Goal: Ask a question

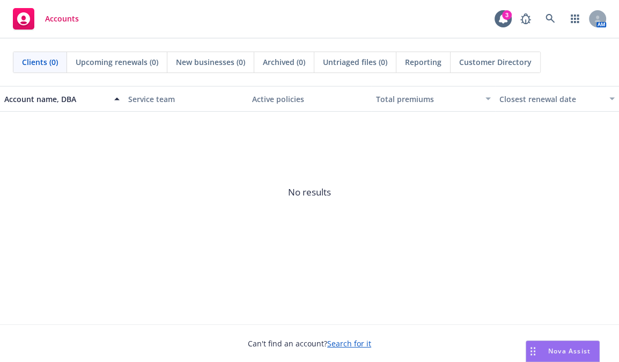
click at [567, 300] on span "Nova Assist" at bounding box center [569, 350] width 42 height 9
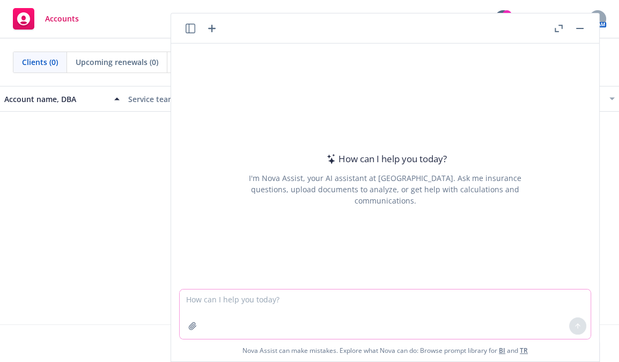
click at [190, 291] on textarea at bounding box center [385, 313] width 411 height 49
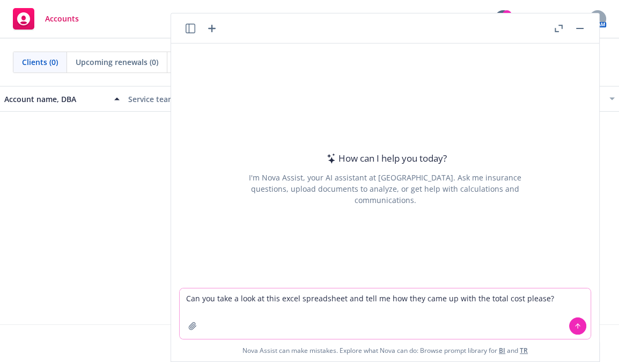
type textarea "Can you take a look at this excel spreadsheet and tell me how they came up with…"
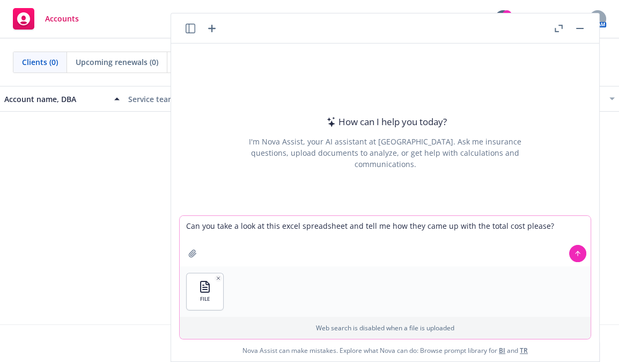
click at [576, 248] on button at bounding box center [577, 253] width 17 height 17
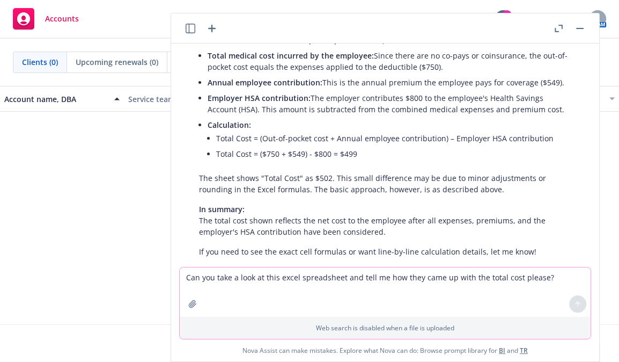
scroll to position [166, 0]
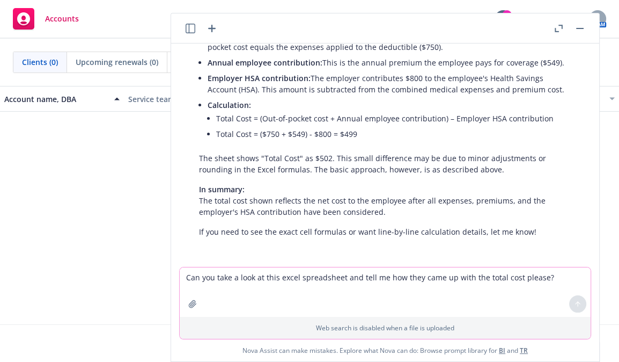
click at [351, 276] on textarea "Can you take a look at this excel spreadsheet and tell me how they came up with…" at bounding box center [385, 291] width 411 height 49
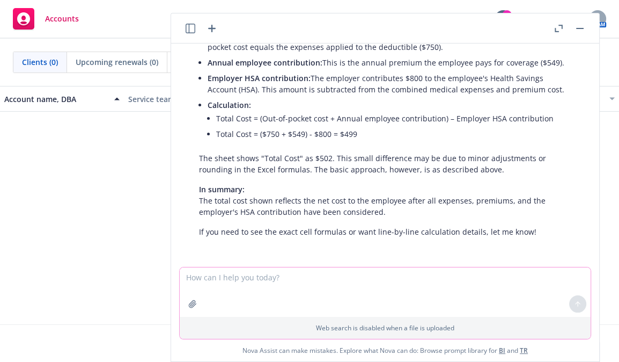
type textarea "j"
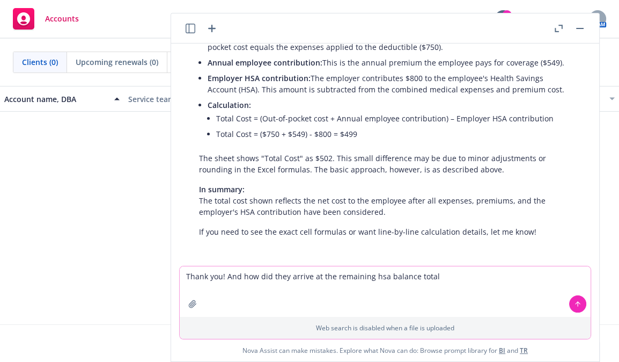
type textarea "Thank you! And how did they arrive at the remaining hsa balance total?"
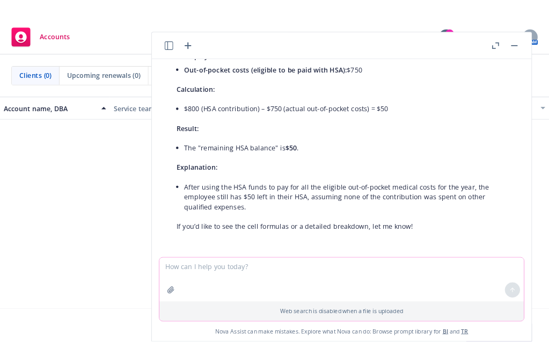
scroll to position [488, 0]
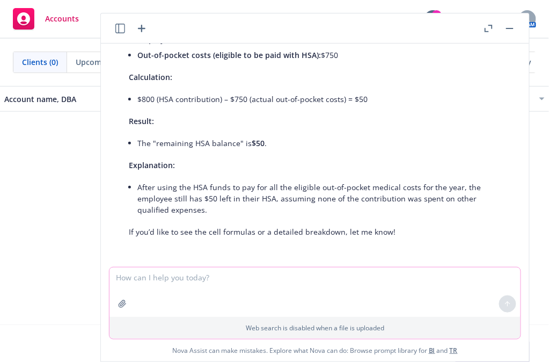
click at [148, 283] on textarea at bounding box center [314, 291] width 411 height 49
type textarea "C"
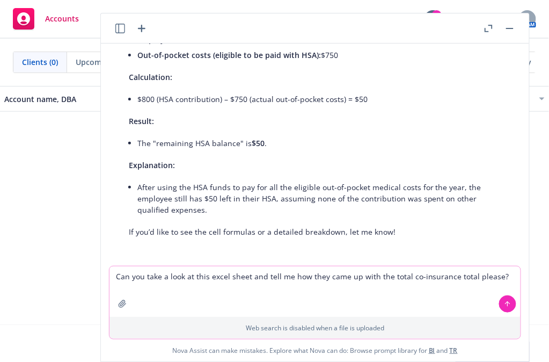
type textarea "Can you take a look at this excel sheet and tell me how they came up with the t…"
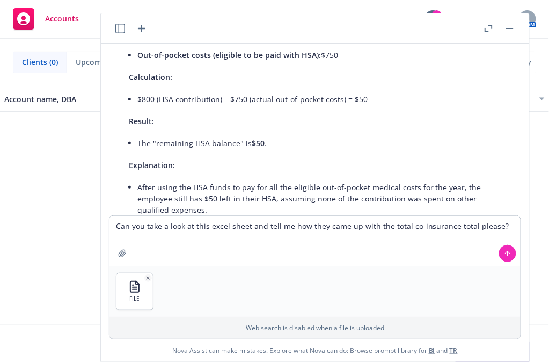
click at [504, 254] on icon at bounding box center [508, 253] width 8 height 8
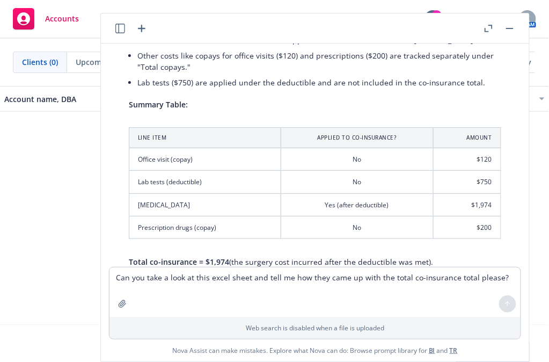
scroll to position [987, 0]
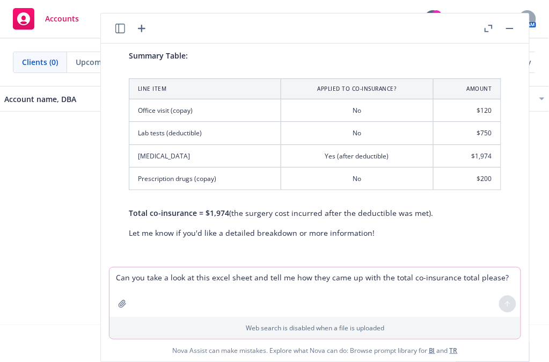
click at [188, 282] on textarea "Can you take a look at this excel sheet and tell me how they came up with the t…" at bounding box center [314, 291] width 411 height 49
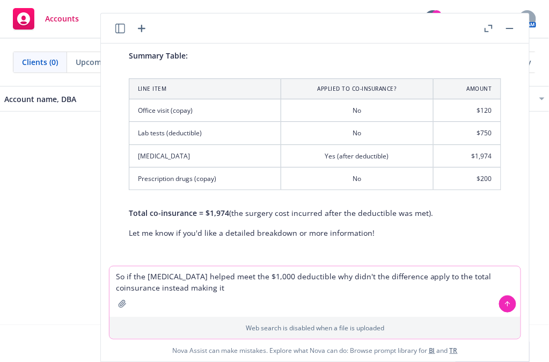
click at [210, 275] on textarea "So if the [MEDICAL_DATA] helped meet the $1,000 deductible why didn't the diffe…" at bounding box center [314, 291] width 411 height 50
click at [110, 270] on textarea "So if the [MEDICAL_DATA] helped meet the $1,000 deductible why didn't the diffe…" at bounding box center [314, 291] width 411 height 50
drag, startPoint x: 145, startPoint y: 277, endPoint x: 105, endPoint y: 269, distance: 40.4
click at [95, 278] on body "Accounts 3 AM Clients (0) Upcoming renewals (0) New businesses (0) Archived (0)…" at bounding box center [274, 181] width 549 height 362
click at [197, 276] on textarea "So the deductible being $1,000, and So if the [MEDICAL_DATA] helped meet the $1…" at bounding box center [314, 291] width 411 height 50
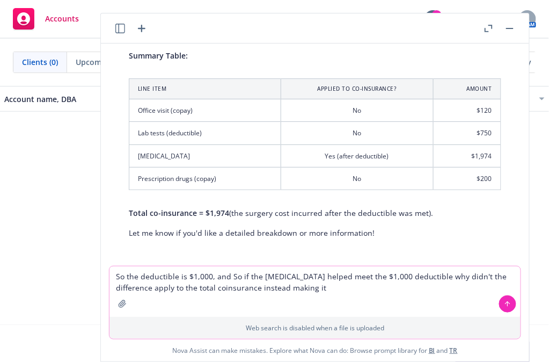
drag, startPoint x: 212, startPoint y: 277, endPoint x: 242, endPoint y: 283, distance: 30.6
click at [212, 277] on textarea "So the deductible is $1,000, and So if the [MEDICAL_DATA] helped meet the $1,00…" at bounding box center [314, 291] width 411 height 50
type textarea "So the deductible is $1,000, and the lab tests $750 went toward that, and so di…"
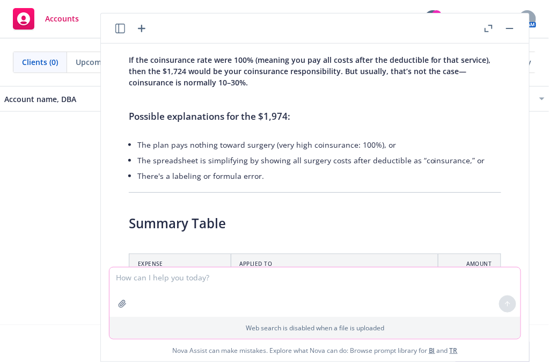
scroll to position [1762, 0]
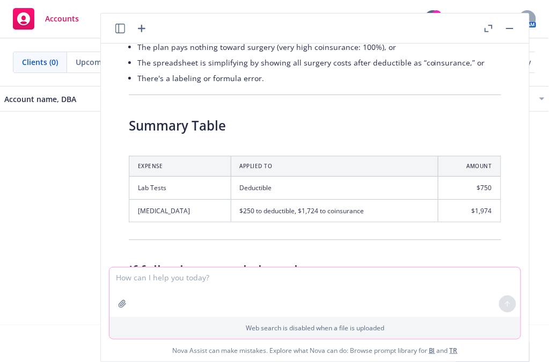
click at [152, 283] on textarea at bounding box center [314, 291] width 411 height 49
type textarea "Thank you!"
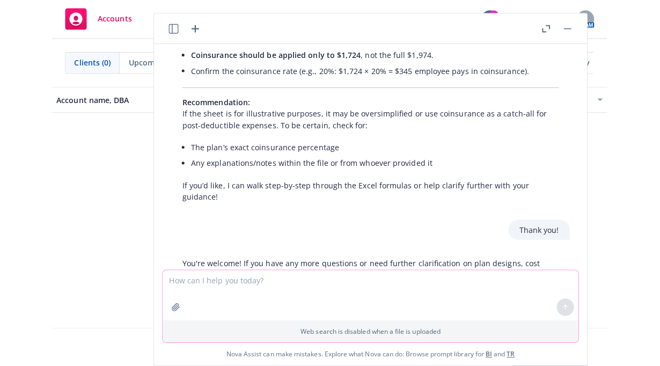
scroll to position [2033, 0]
